Goal: Task Accomplishment & Management: Use online tool/utility

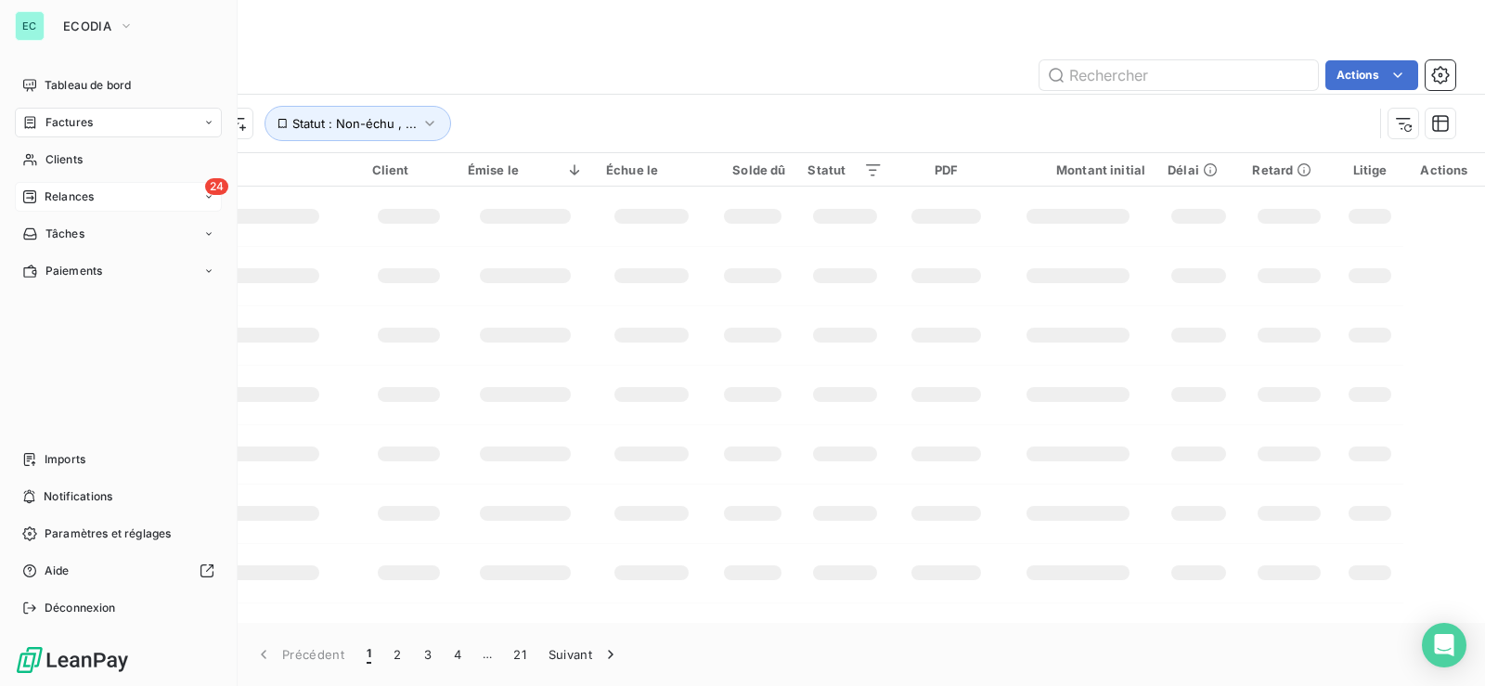
click at [60, 195] on span "Relances" at bounding box center [69, 196] width 49 height 17
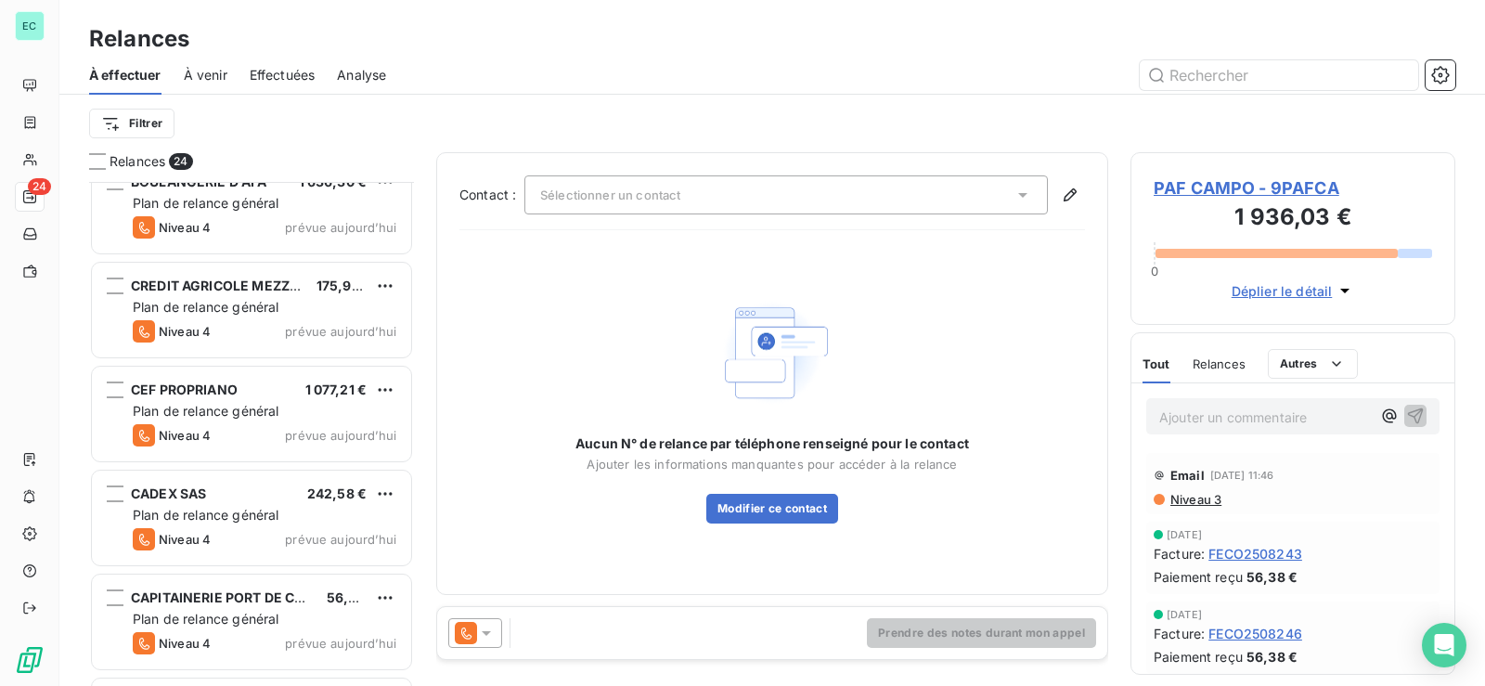
scroll to position [929, 0]
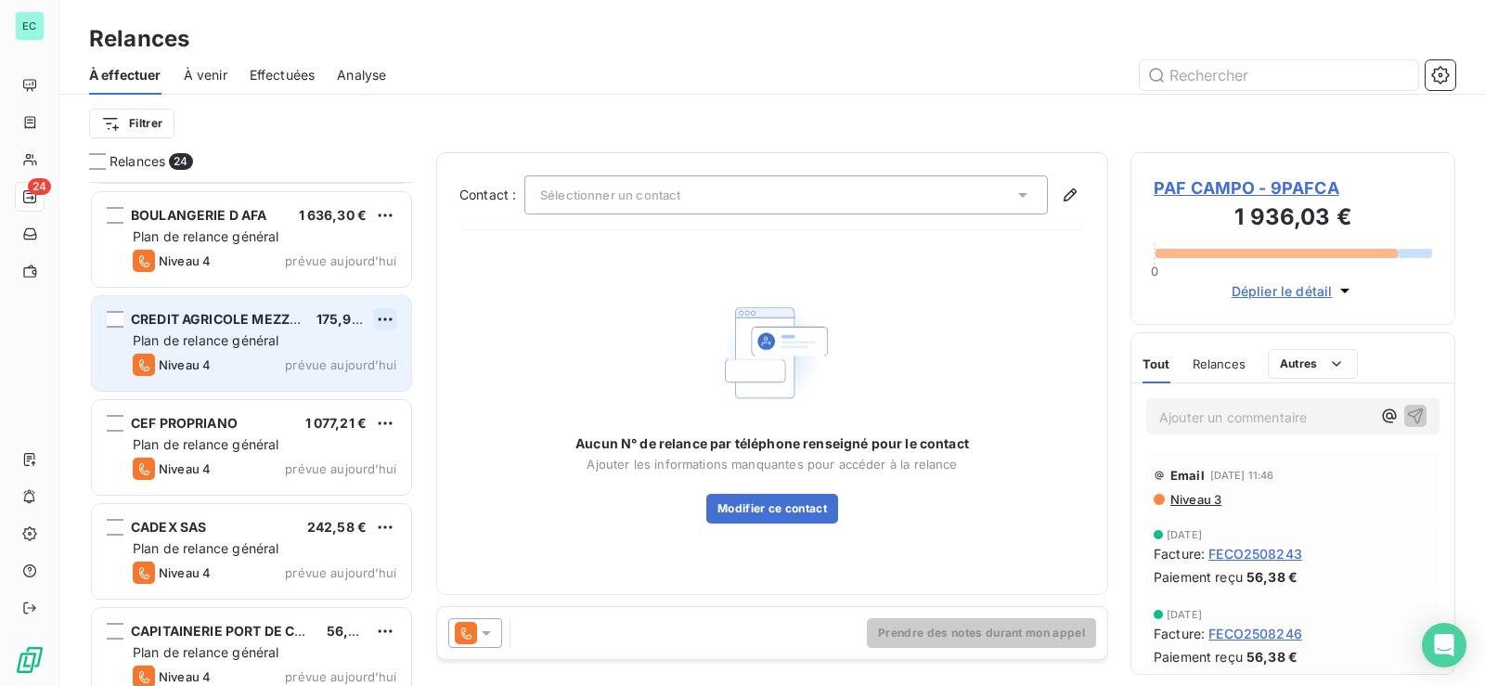
click at [394, 317] on html "EC 24 Relances À effectuer À venir Effectuées Analyse Filtrer Relances 24 PAF C…" at bounding box center [742, 343] width 1485 height 686
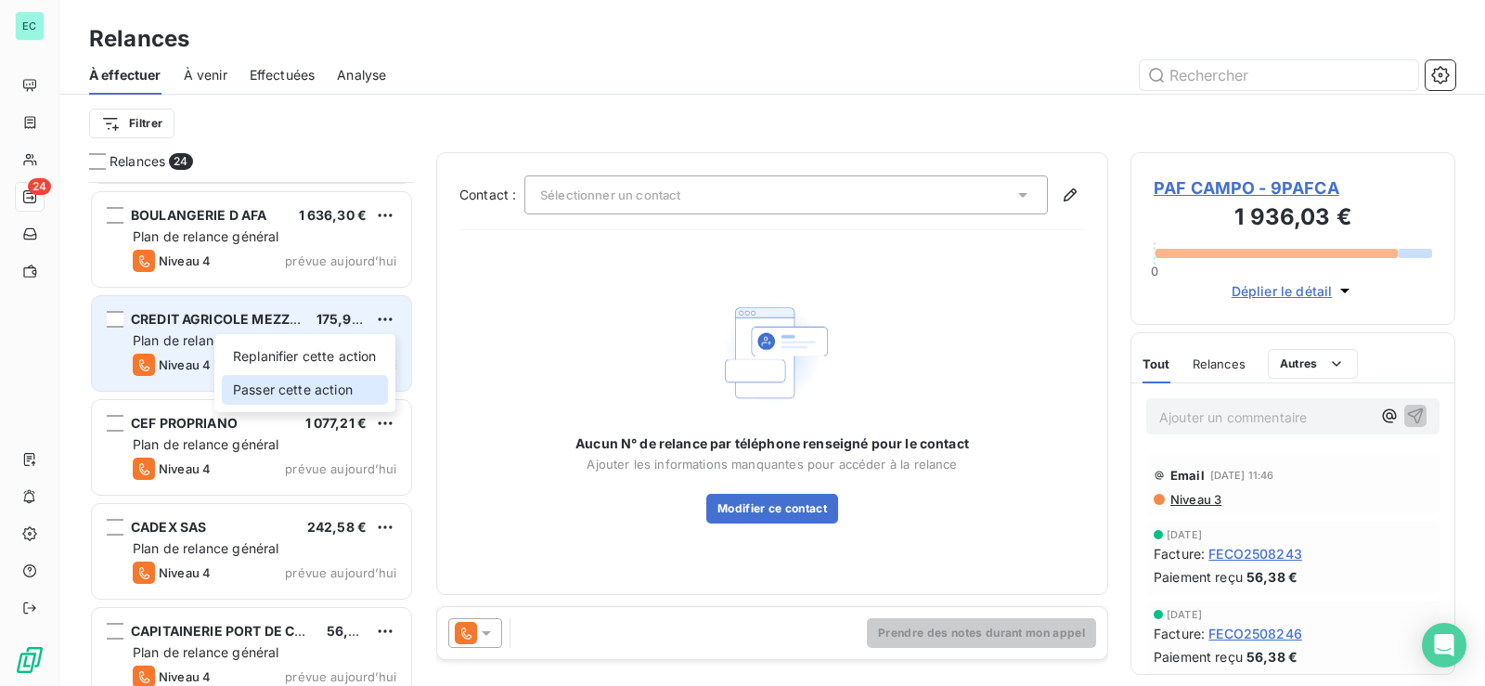
click at [319, 394] on div "Passer cette action" at bounding box center [305, 390] width 166 height 30
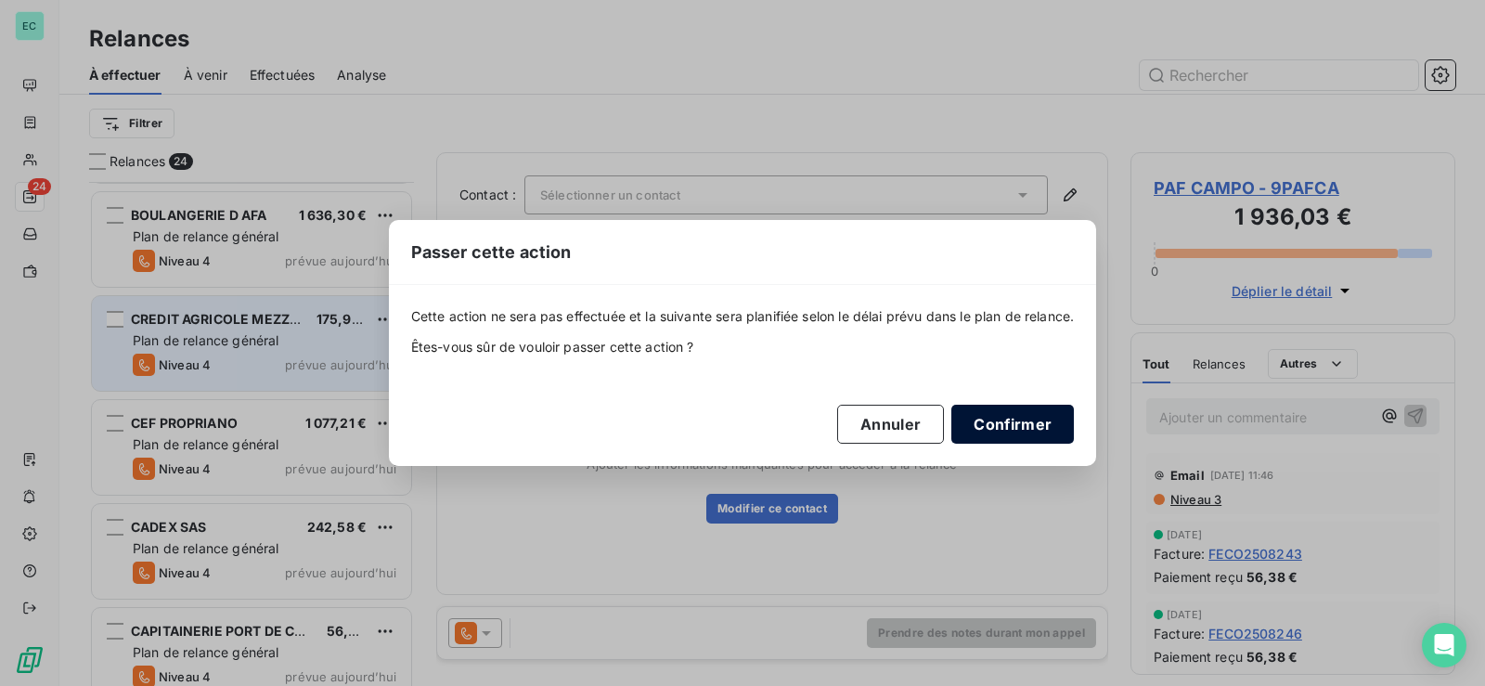
click at [1019, 420] on button "Confirmer" at bounding box center [1012, 424] width 122 height 39
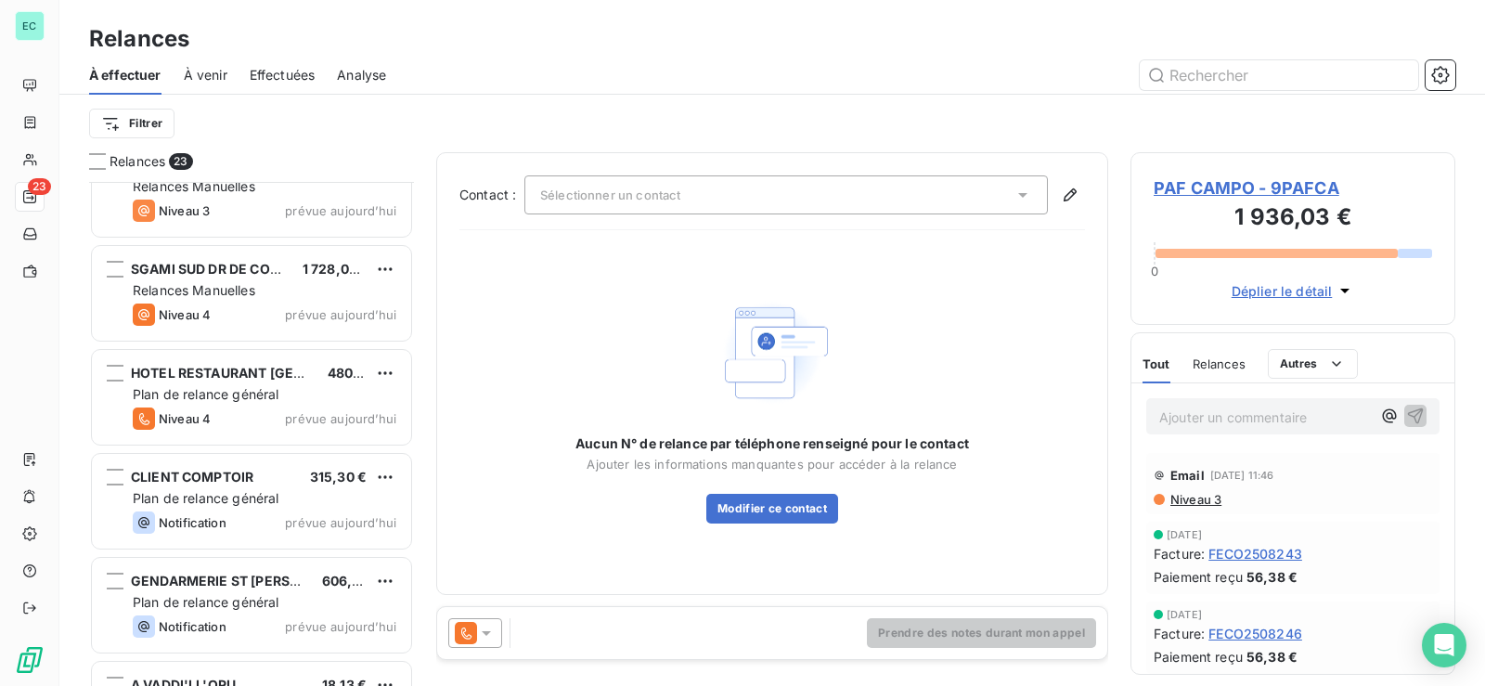
scroll to position [1764, 0]
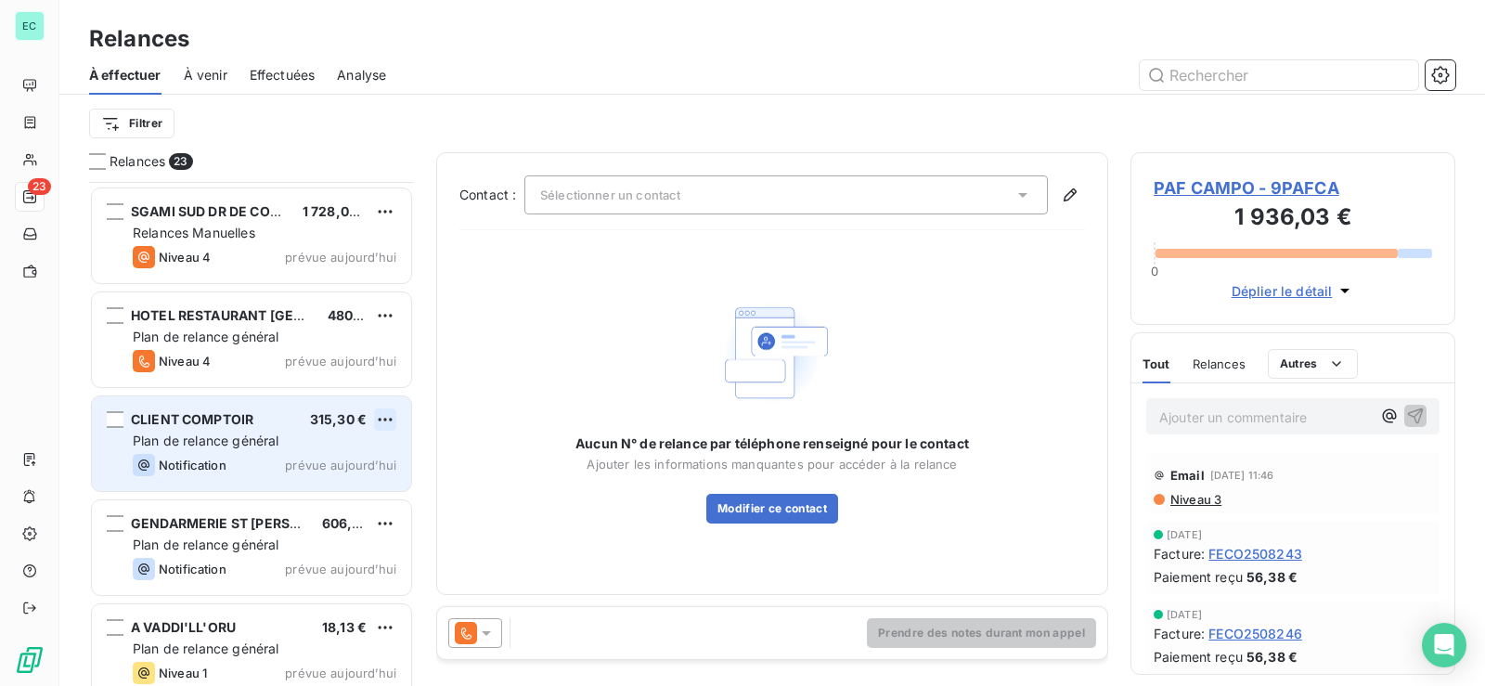
click at [385, 425] on html "EC 23 Relances À effectuer À venir Effectuées Analyse Filtrer Relances 23 CEMEX…" at bounding box center [742, 343] width 1485 height 686
click at [330, 496] on div "Passer cette action" at bounding box center [305, 490] width 166 height 30
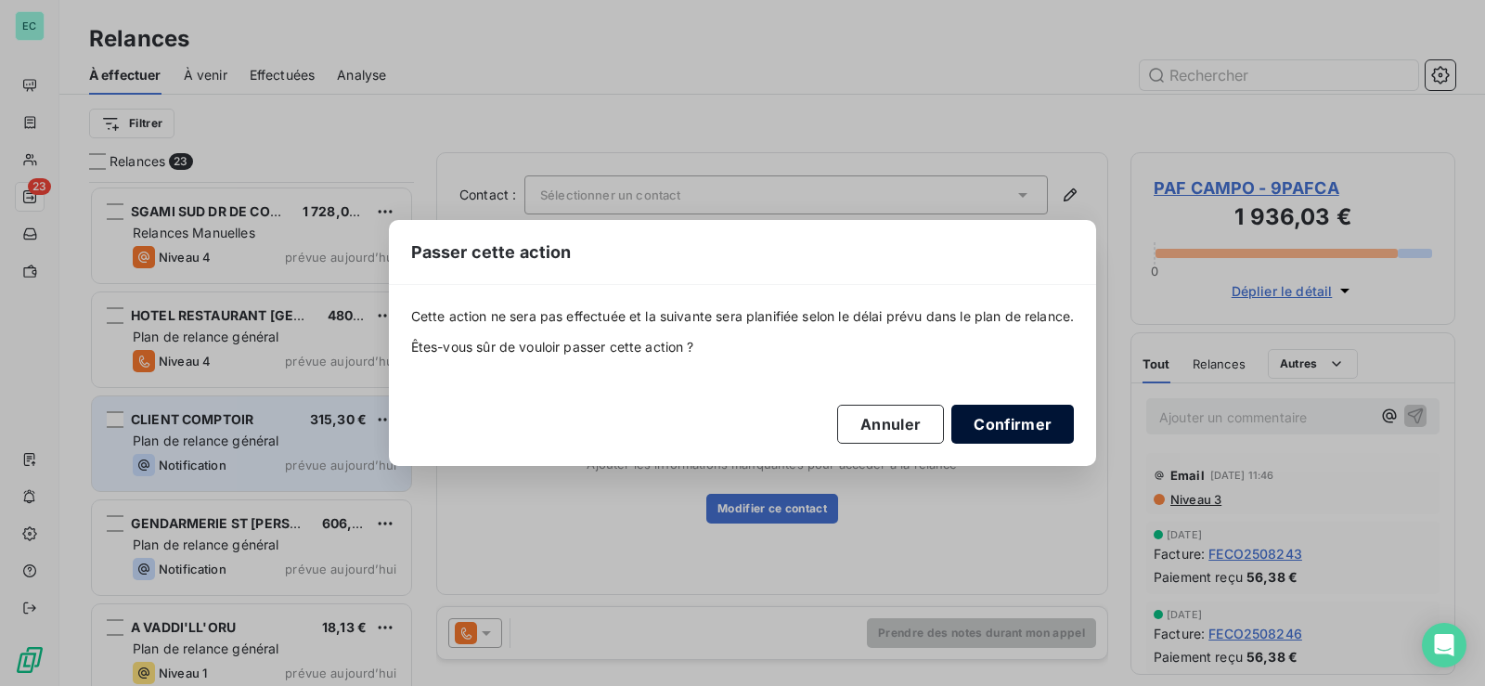
drag, startPoint x: 1027, startPoint y: 418, endPoint x: 631, endPoint y: 459, distance: 398.5
click at [1026, 418] on button "Confirmer" at bounding box center [1012, 424] width 122 height 39
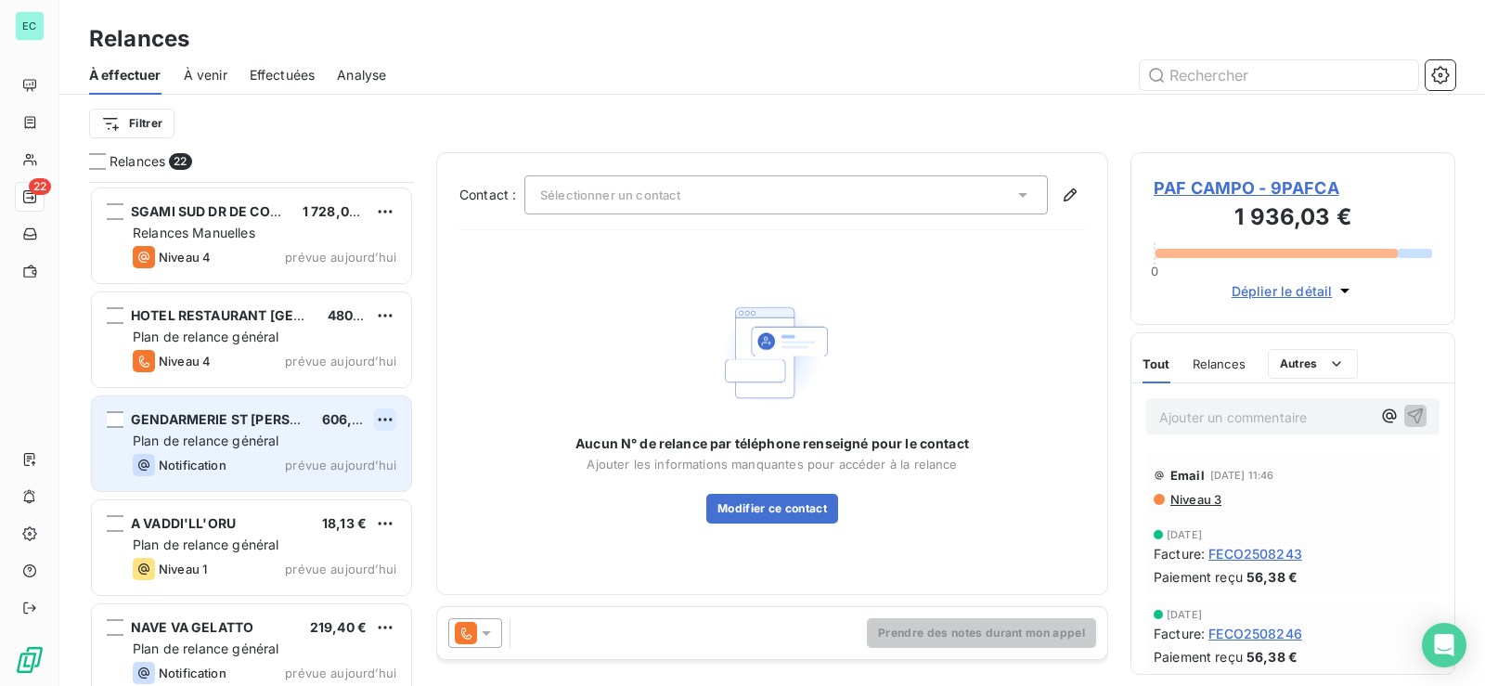
click at [387, 418] on html "EC 22 Relances À effectuer À venir Effectuées Analyse Filtrer Relances 22 CEMEX…" at bounding box center [742, 343] width 1485 height 686
click at [318, 493] on div "Passer cette action" at bounding box center [305, 490] width 166 height 30
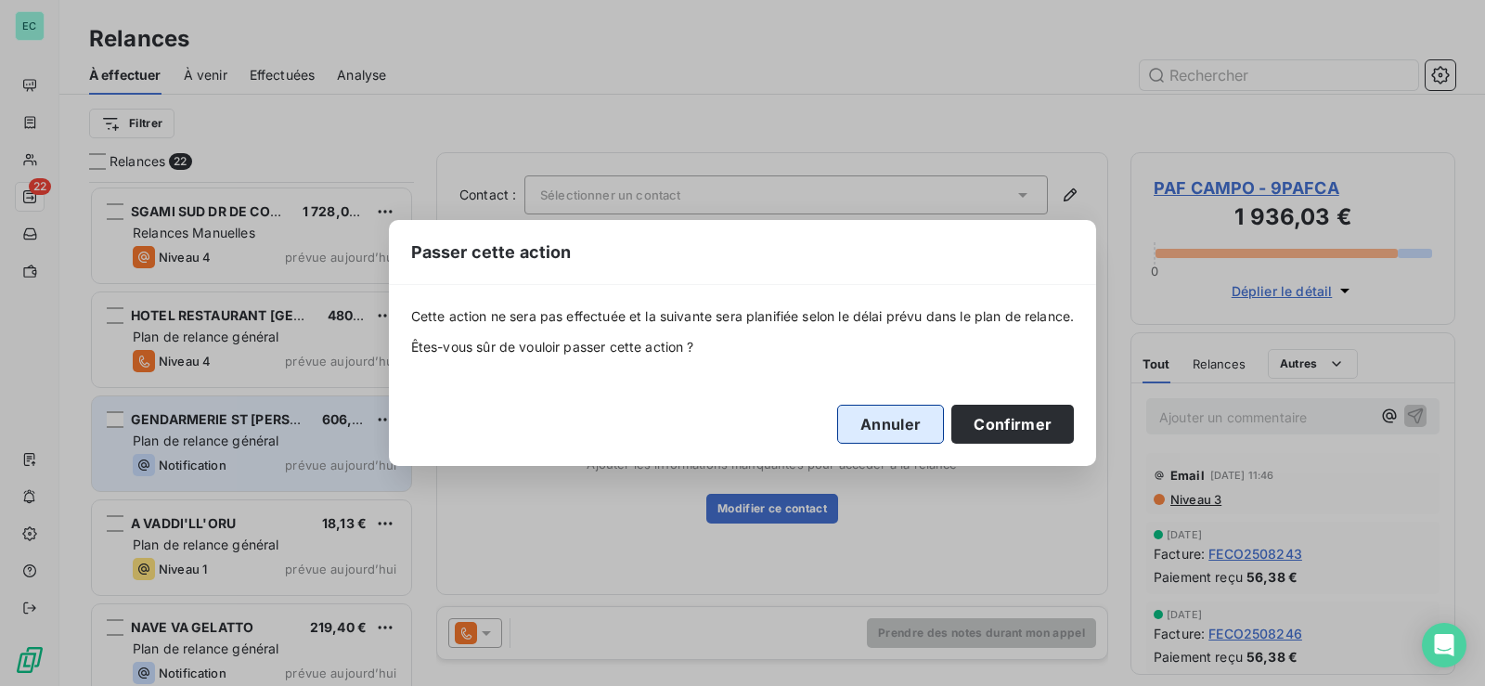
drag, startPoint x: 997, startPoint y: 410, endPoint x: 935, endPoint y: 424, distance: 62.8
click at [982, 417] on button "Confirmer" at bounding box center [1012, 424] width 122 height 39
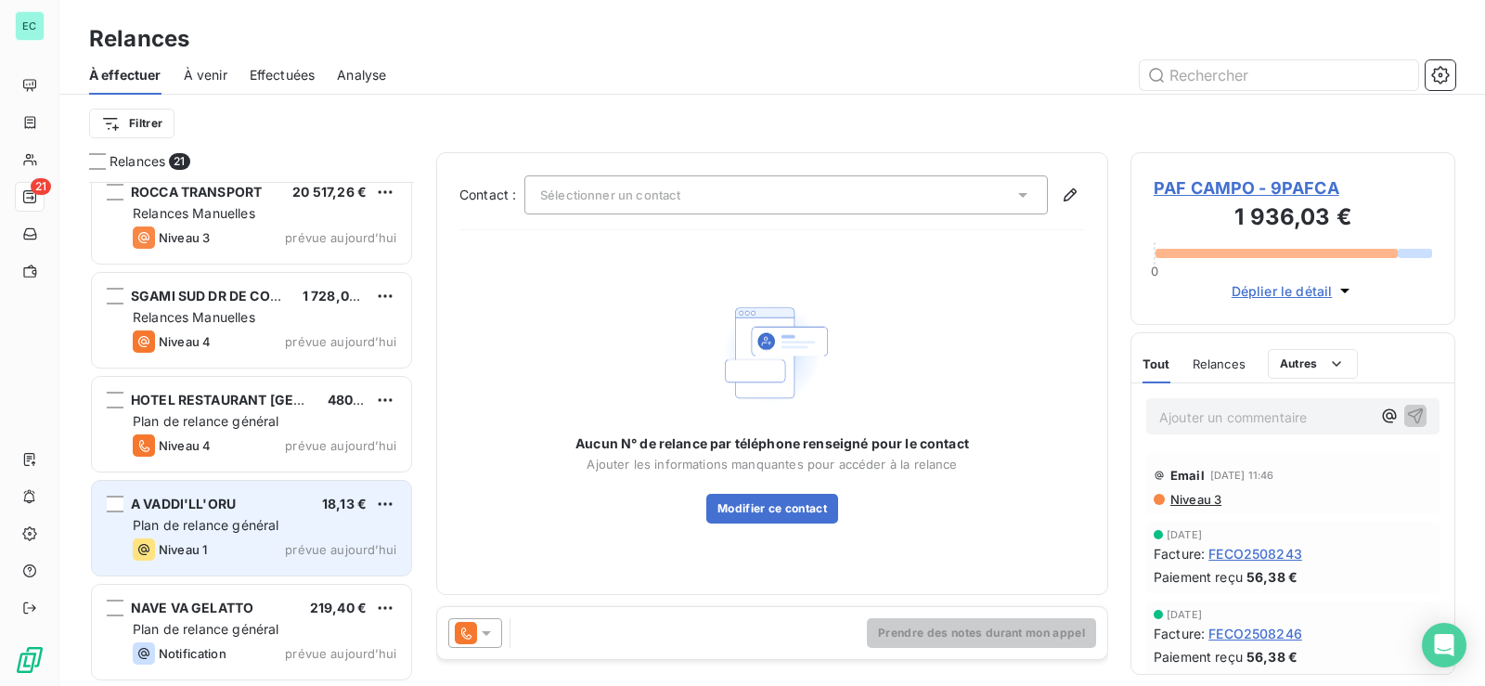
scroll to position [1679, 0]
click at [388, 506] on html "EC 21 Relances À effectuer À venir Effectuées Analyse Filtrer Relances 21 AIR B…" at bounding box center [742, 343] width 1485 height 686
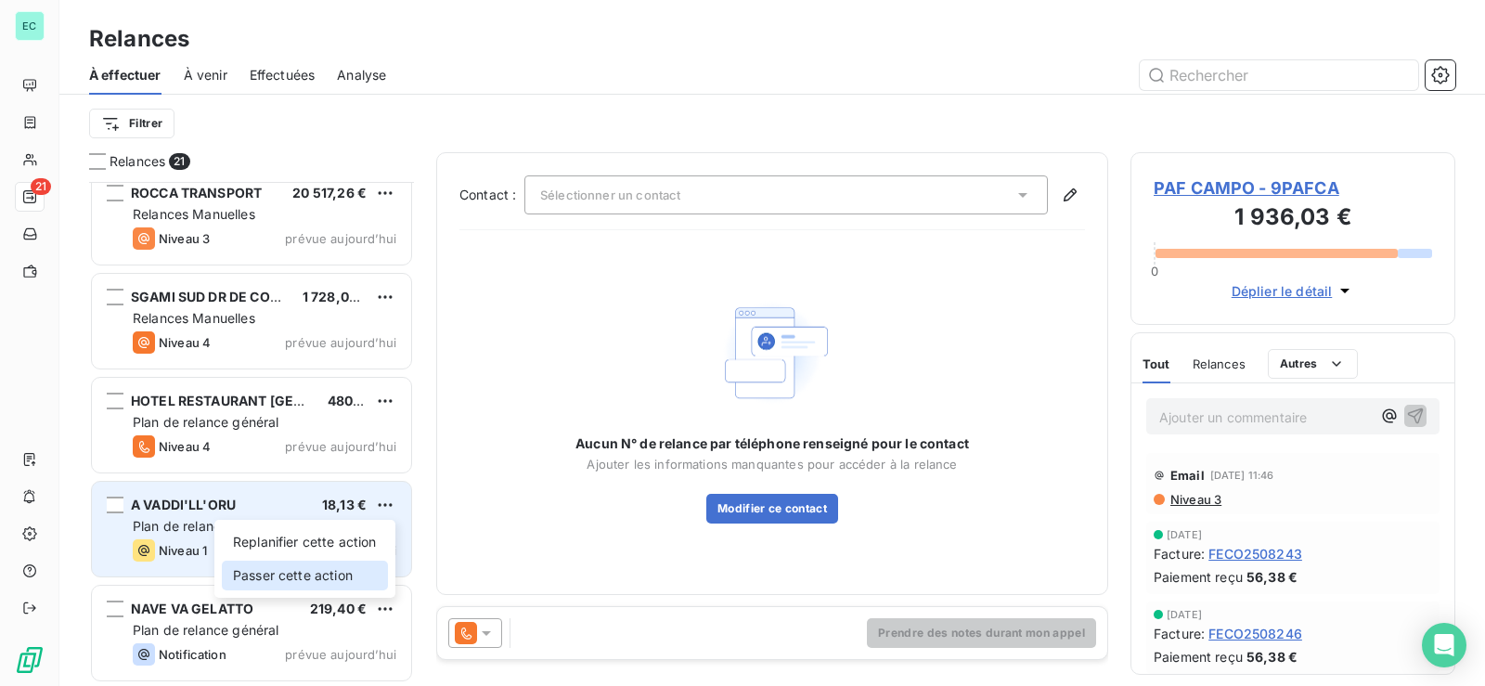
click at [313, 572] on div "Passer cette action" at bounding box center [305, 576] width 166 height 30
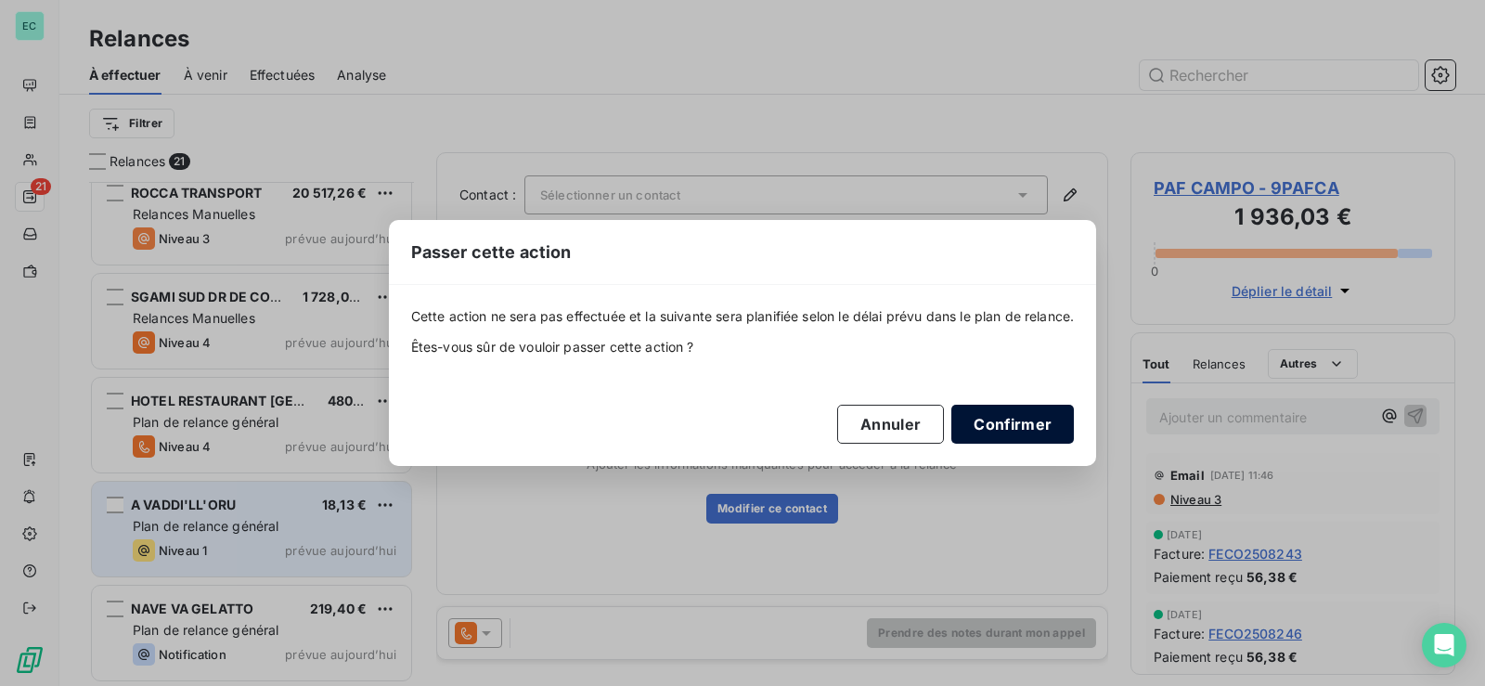
click at [1024, 427] on button "Confirmer" at bounding box center [1012, 424] width 122 height 39
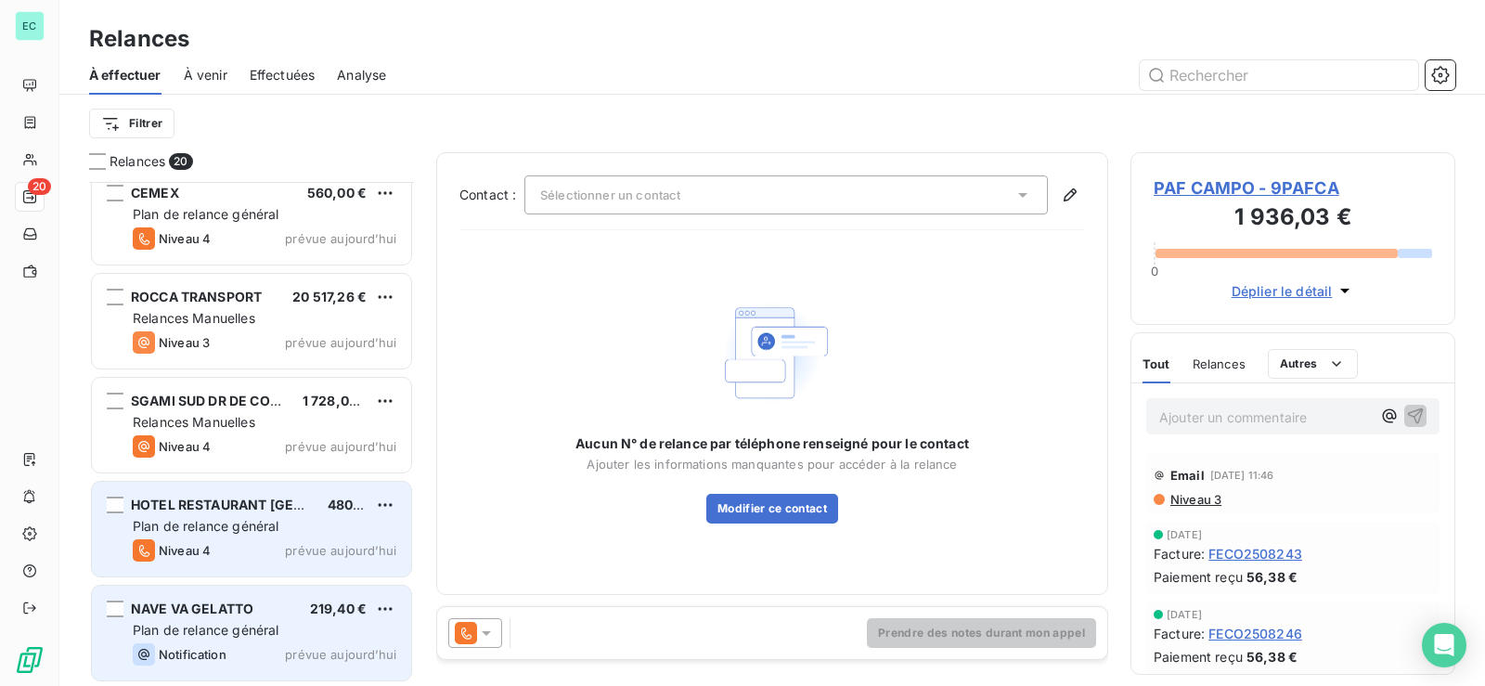
scroll to position [1576, 0]
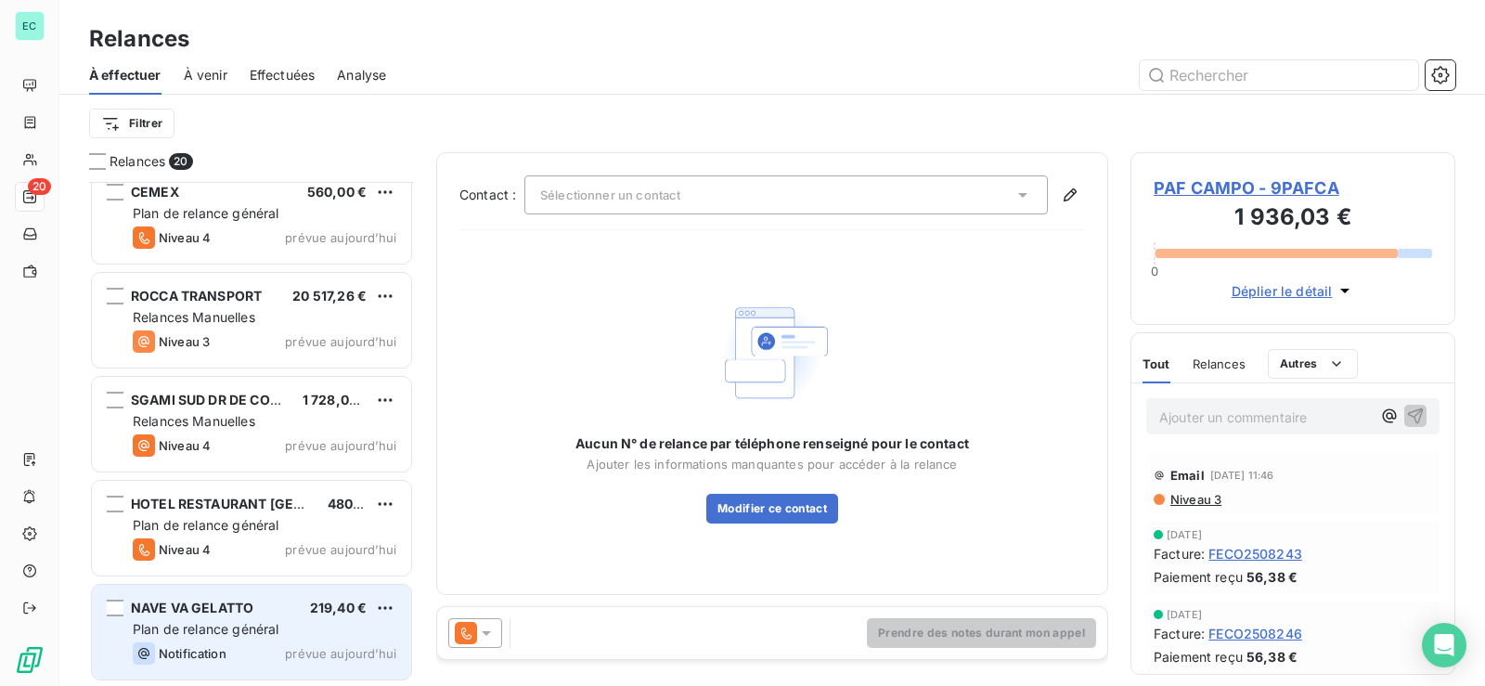
click at [229, 631] on span "Plan de relance général" at bounding box center [206, 629] width 146 height 16
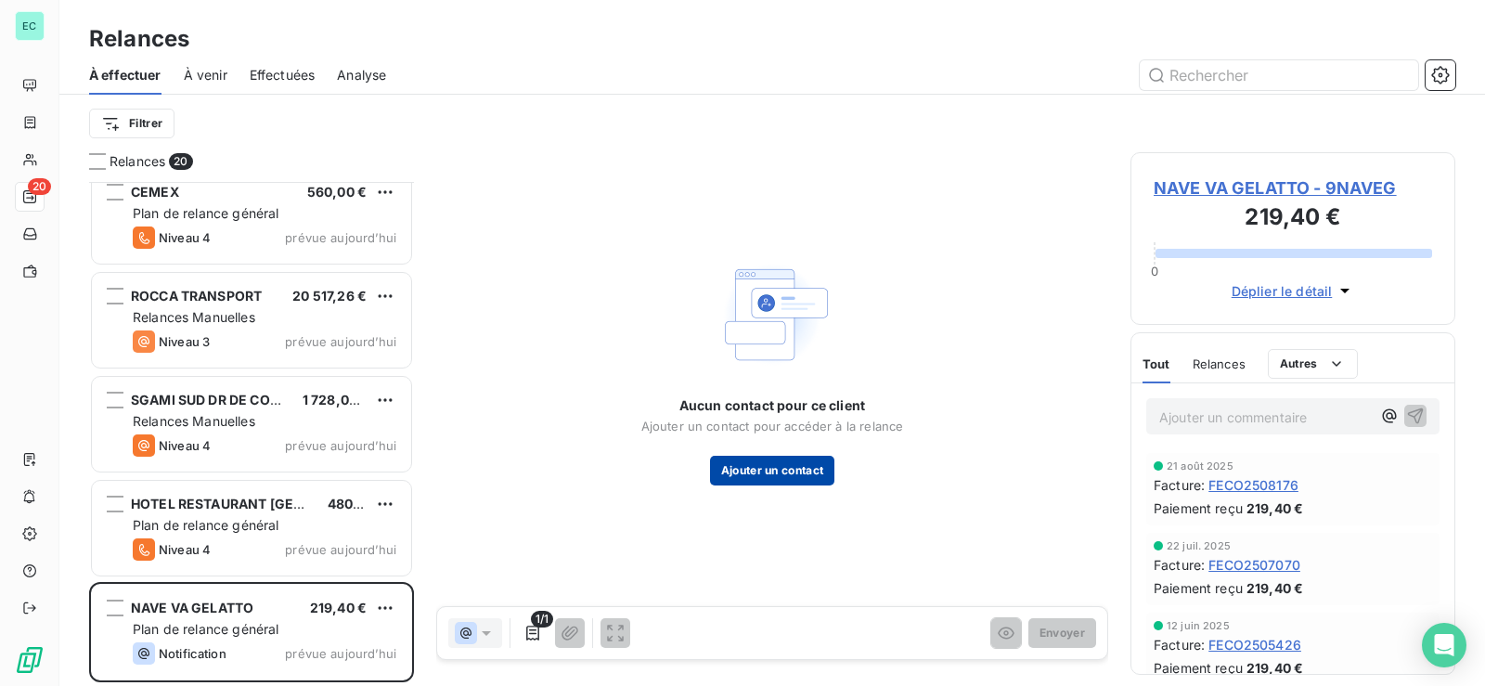
click at [768, 471] on button "Ajouter un contact" at bounding box center [772, 471] width 125 height 30
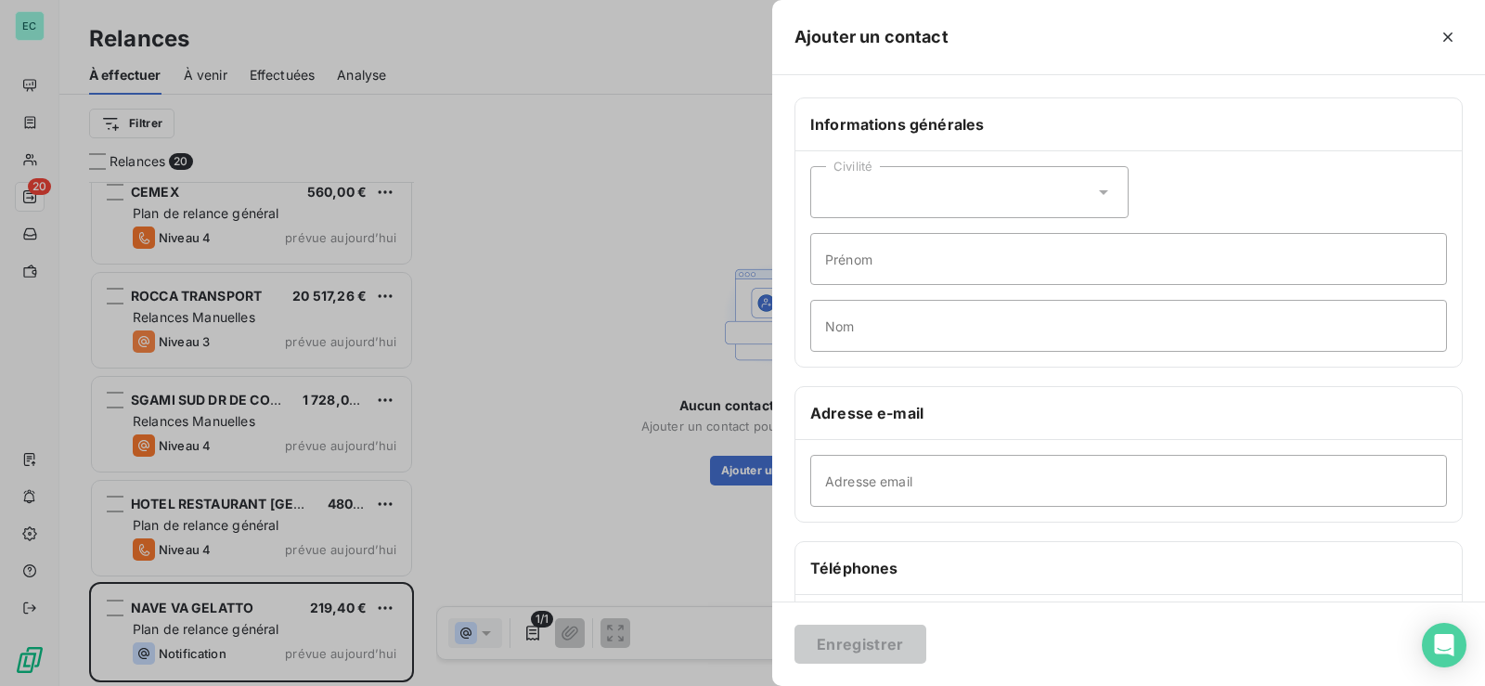
click at [647, 355] on div at bounding box center [742, 343] width 1485 height 686
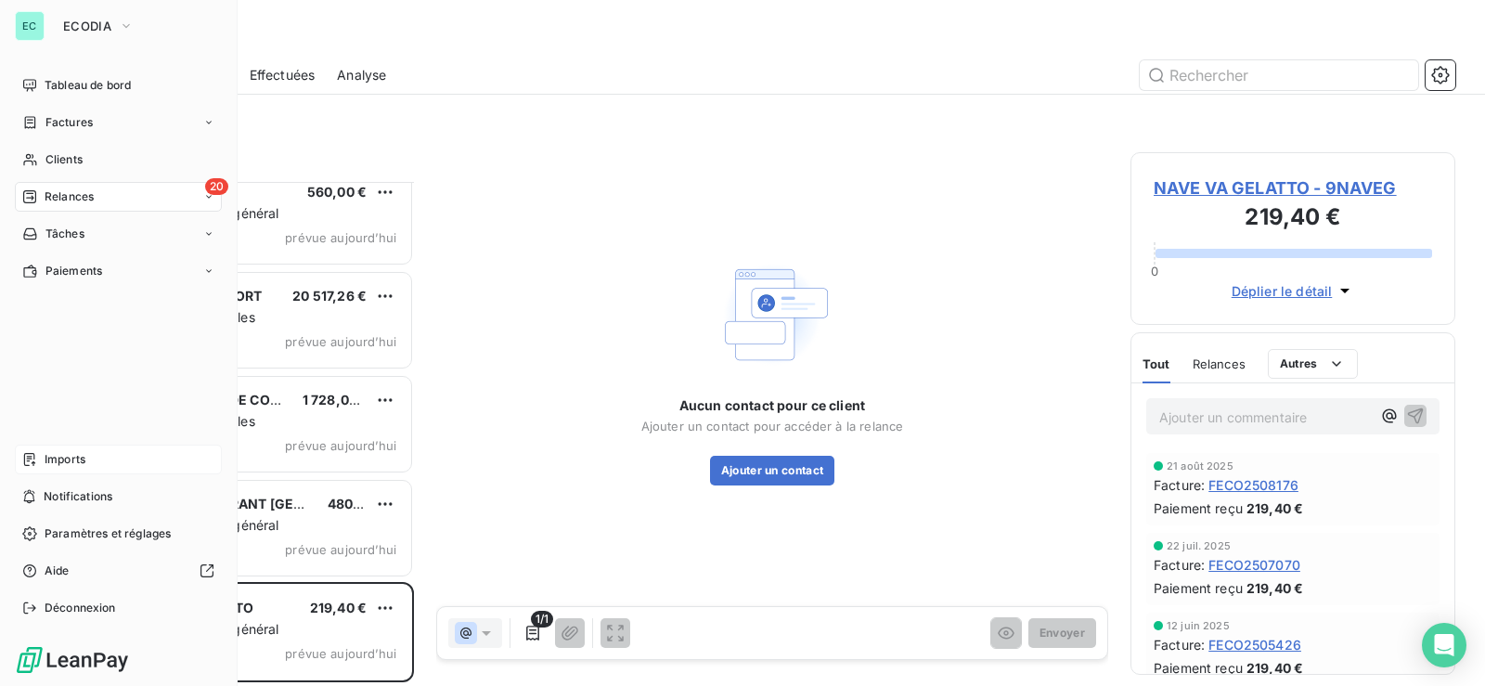
click at [85, 448] on div "Imports" at bounding box center [118, 460] width 207 height 30
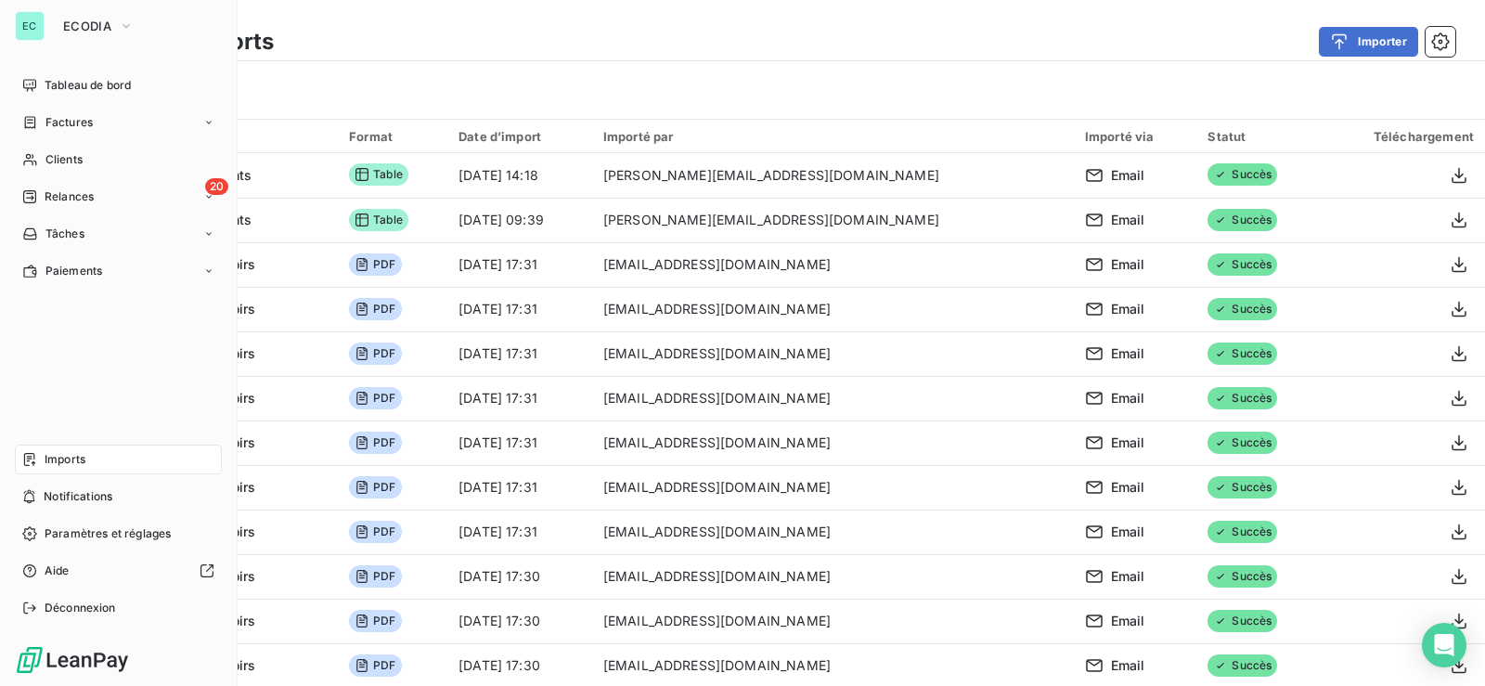
click at [86, 464] on div "Imports" at bounding box center [118, 460] width 207 height 30
